Goal: Find specific page/section: Find specific page/section

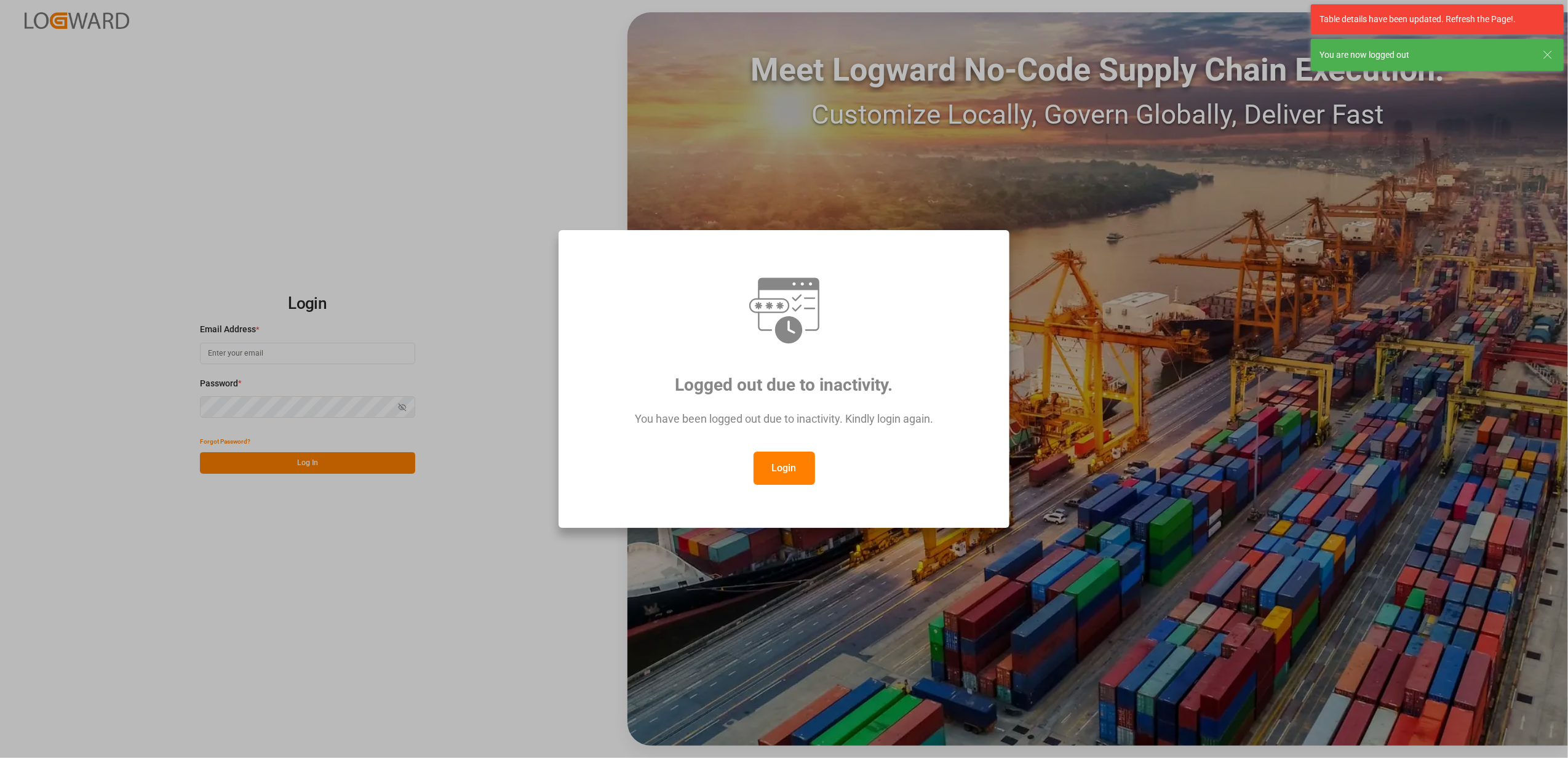
click at [792, 476] on button "Login" at bounding box center [784, 468] width 61 height 33
type input "[EMAIL_ADDRESS][DOMAIN_NAME]"
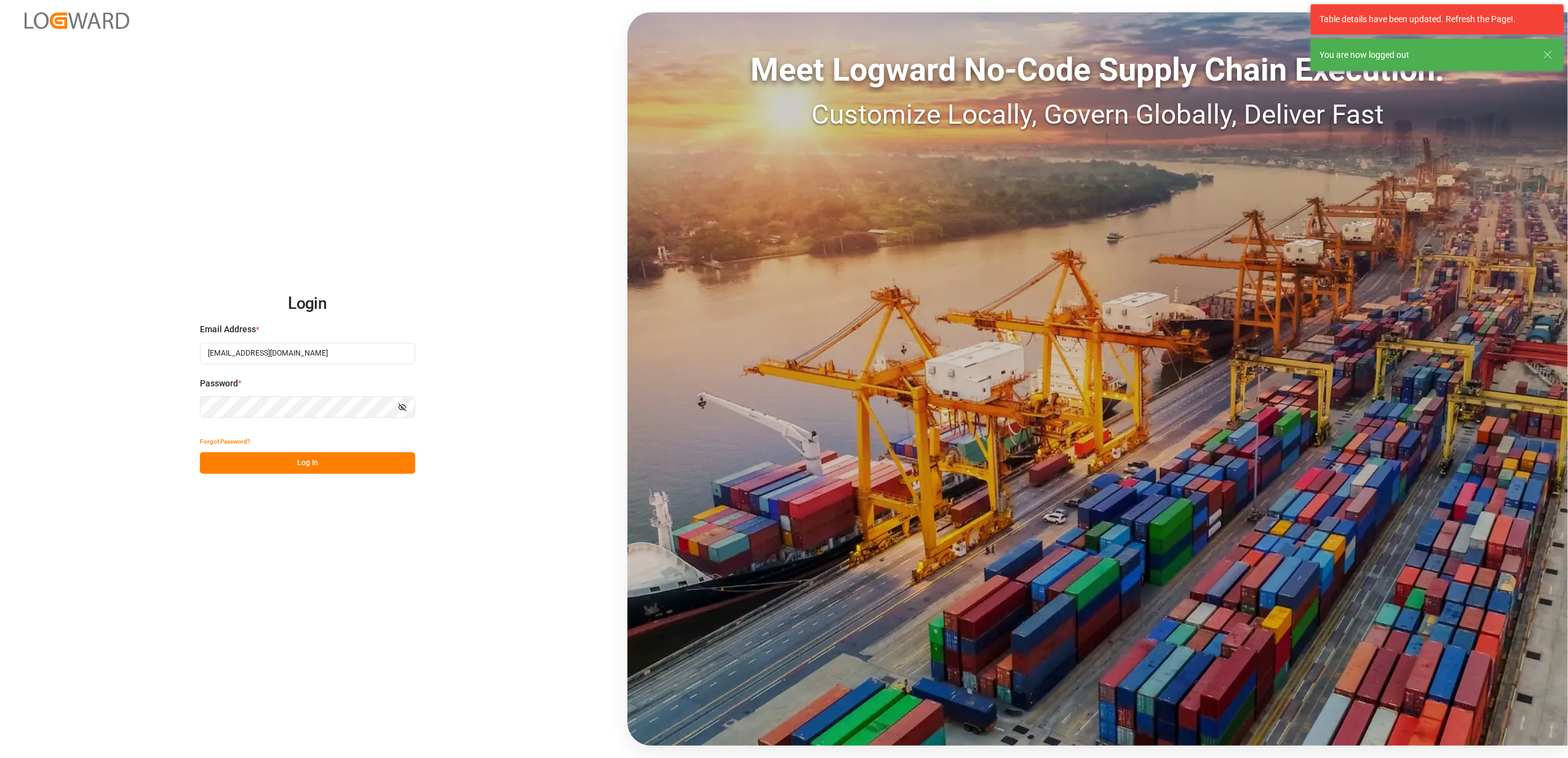
click at [286, 461] on button "Log In" at bounding box center [308, 462] width 216 height 22
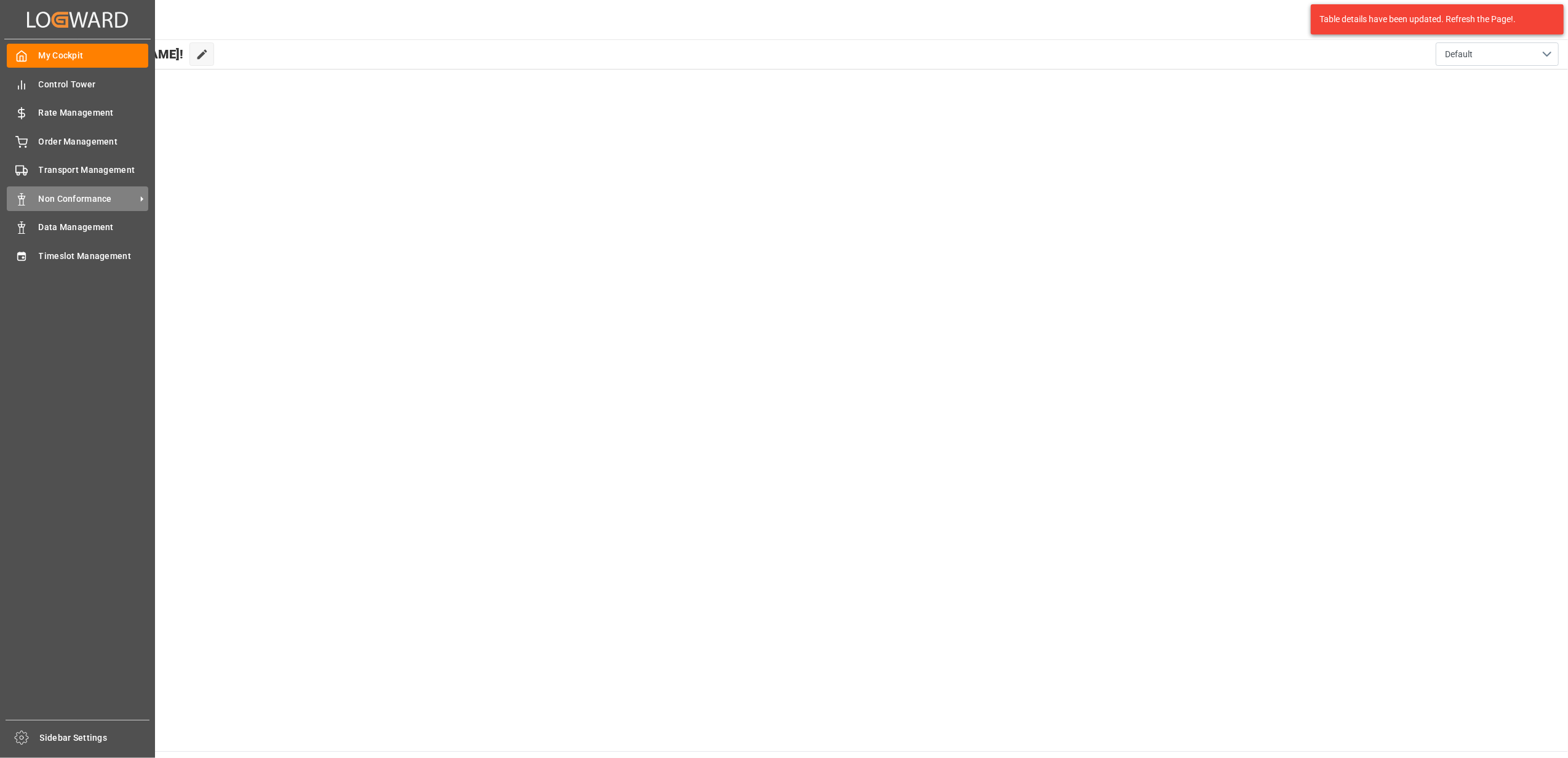
click at [77, 200] on span "Non Conformance" at bounding box center [88, 199] width 97 height 13
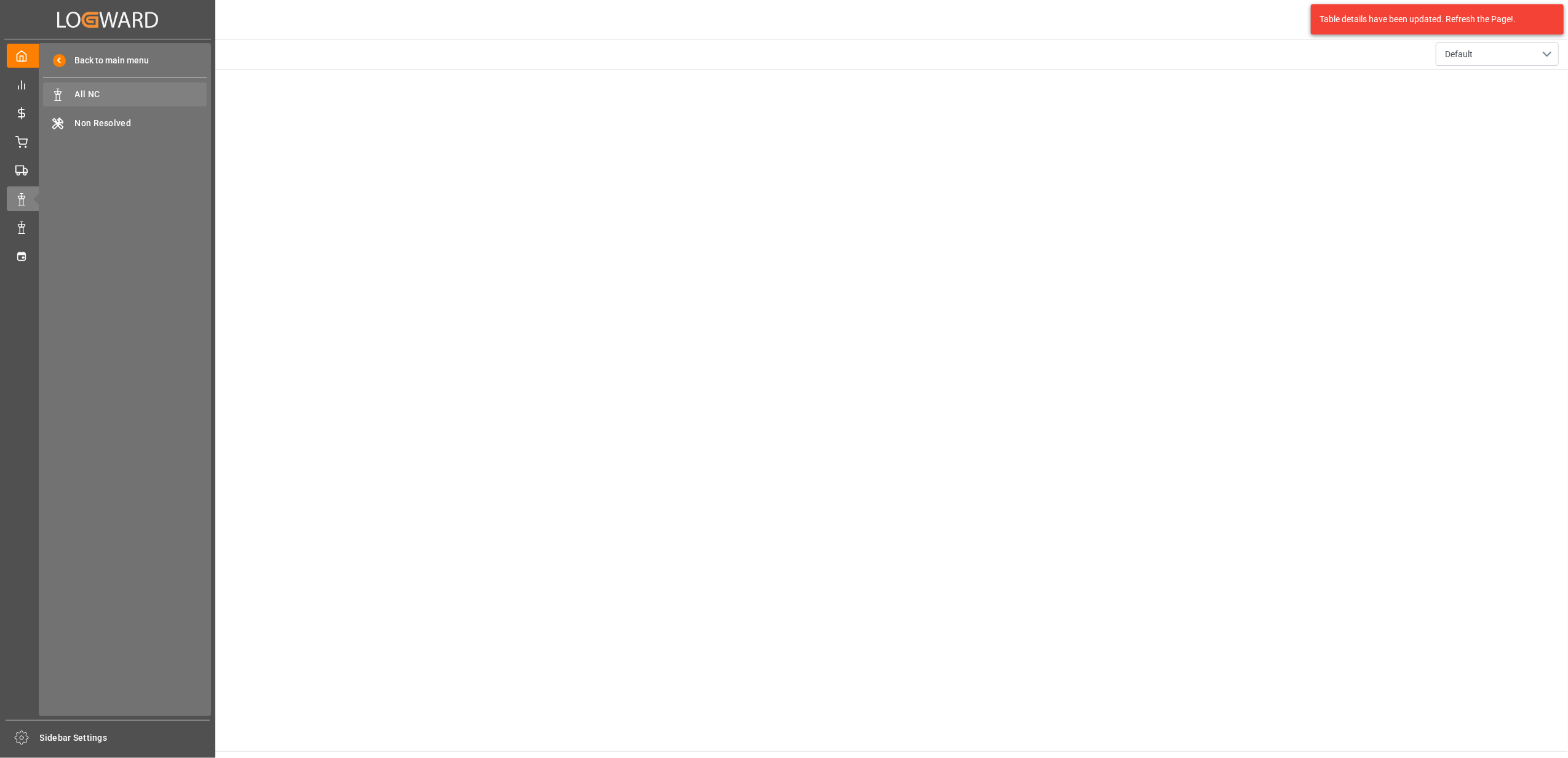
click at [117, 94] on span "All NC" at bounding box center [141, 95] width 132 height 13
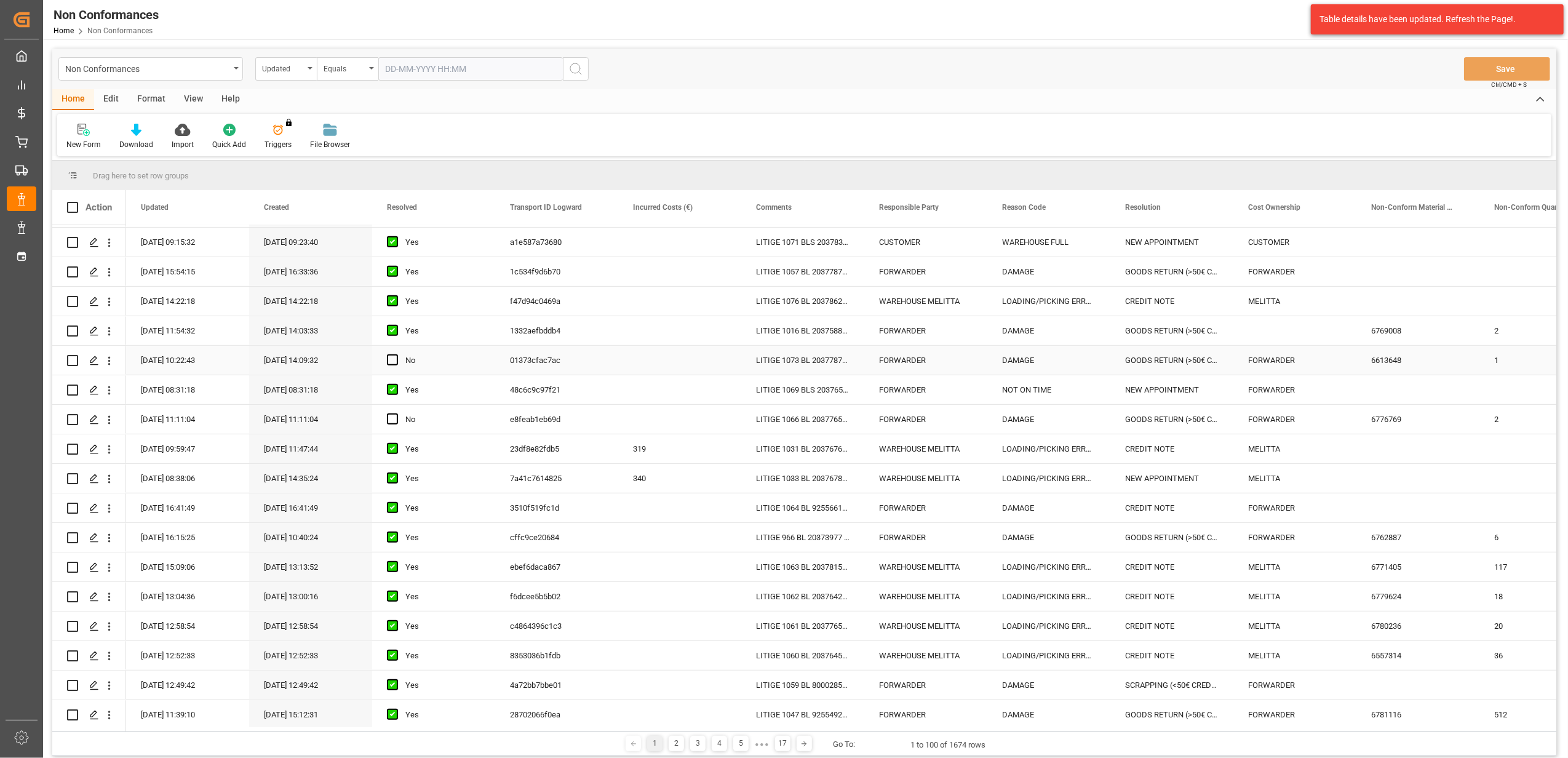
scroll to position [1066, 0]
